Goal: Information Seeking & Learning: Understand process/instructions

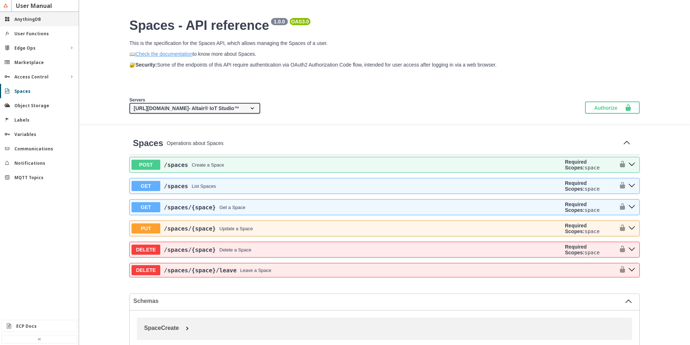
click at [0, 0] on slot "AnythingDB" at bounding box center [0, 0] width 0 height 0
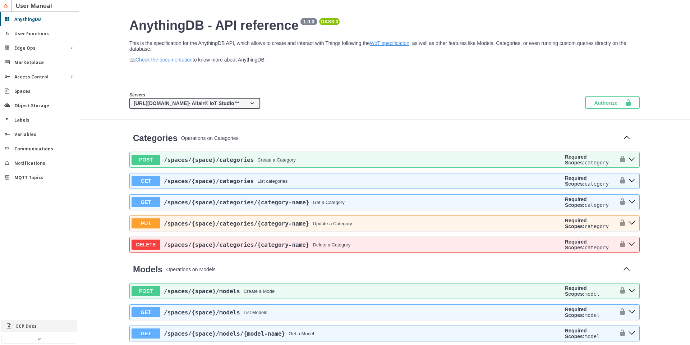
click at [32, 323] on div "ECP Docs" at bounding box center [42, 326] width 52 height 6
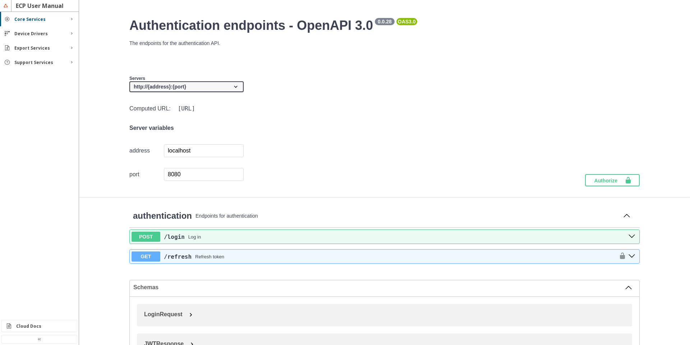
scroll to position [29, 0]
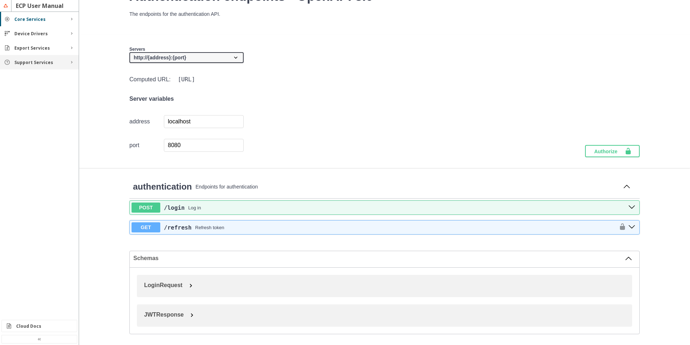
click at [70, 63] on iron-icon at bounding box center [72, 62] width 6 height 6
click at [54, 79] on div "Functions" at bounding box center [39, 76] width 79 height 12
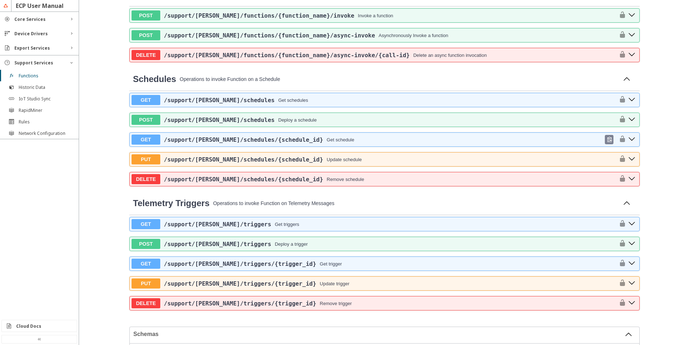
scroll to position [388, 0]
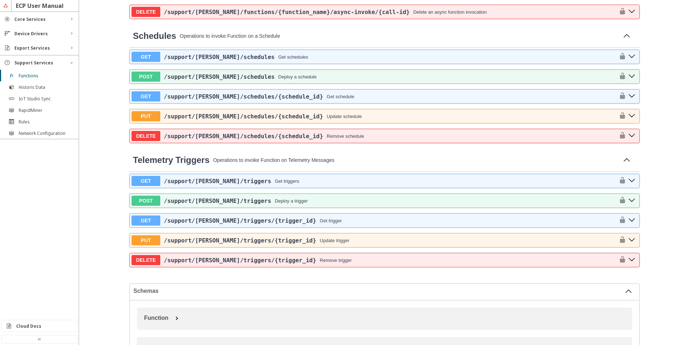
click at [226, 188] on div "GET /support /[PERSON_NAME] /triggers Get triggers POST /support /[PERSON_NAME]…" at bounding box center [384, 220] width 510 height 93
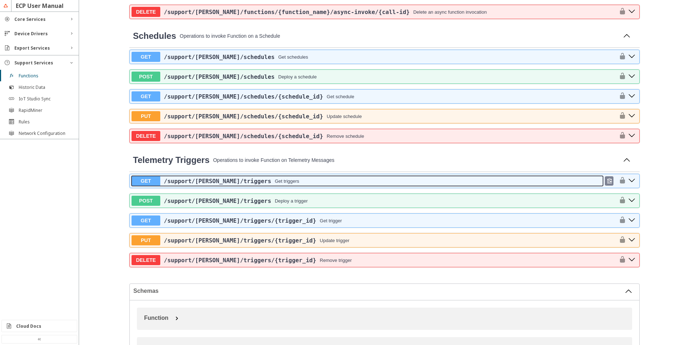
click at [240, 186] on button "GET /support /[PERSON_NAME] /triggers Get triggers" at bounding box center [368, 181] width 472 height 10
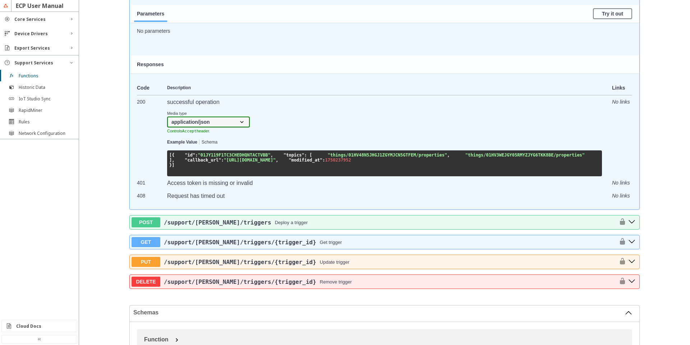
scroll to position [604, 0]
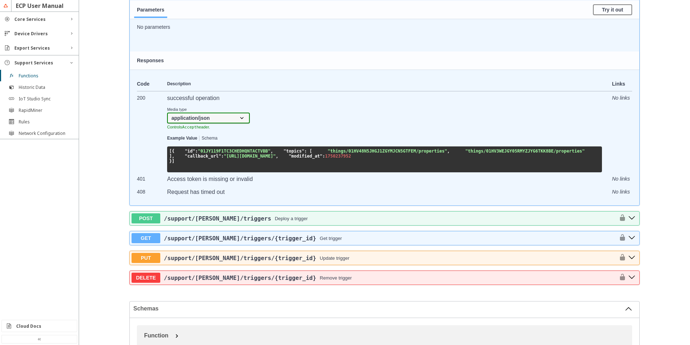
click at [233, 153] on span ""01JY119F1TC3CHEDHQNTACTVBB"" at bounding box center [234, 150] width 73 height 5
drag, startPoint x: 262, startPoint y: 161, endPoint x: 196, endPoint y: 160, distance: 65.8
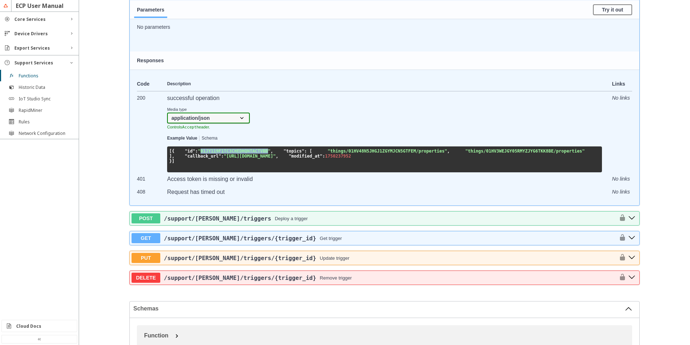
click at [198, 153] on span ""01JY119F1TC3CHEDHQNTACTVBB"" at bounding box center [234, 150] width 73 height 5
copy span "01JY119F1TC3CHEDHQNTACTVBB"
